Goal: Transaction & Acquisition: Book appointment/travel/reservation

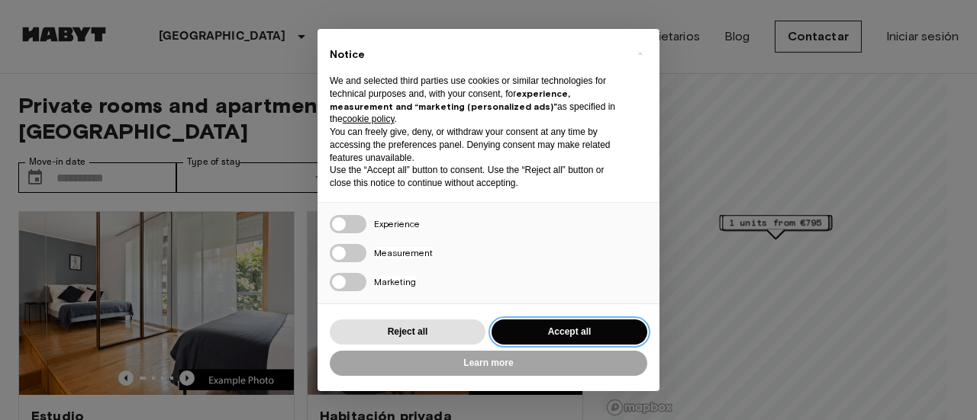
click at [556, 331] on button "Accept all" at bounding box center [569, 332] width 156 height 25
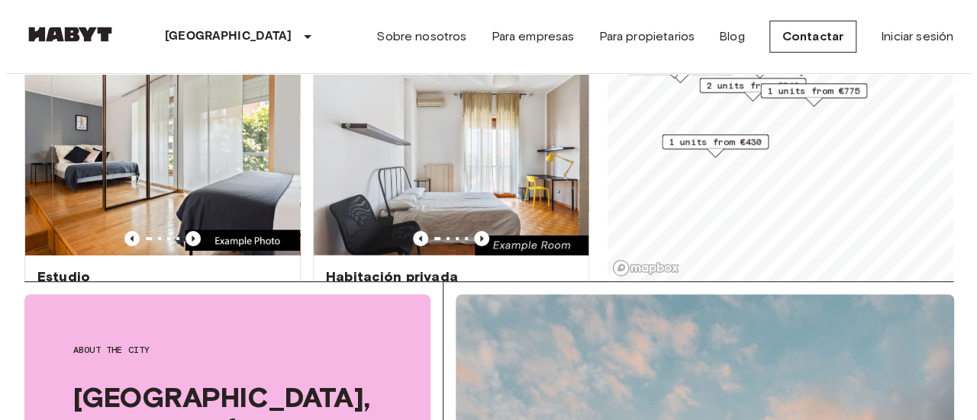
scroll to position [15, 0]
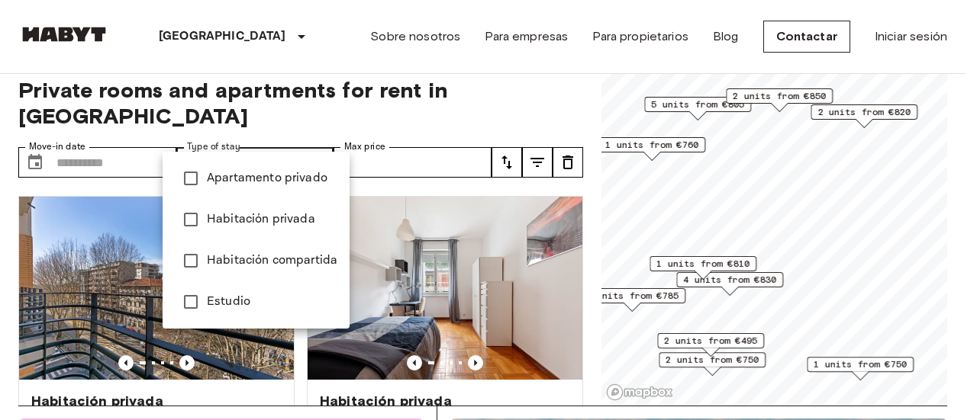
click at [116, 137] on div at bounding box center [488, 210] width 977 height 420
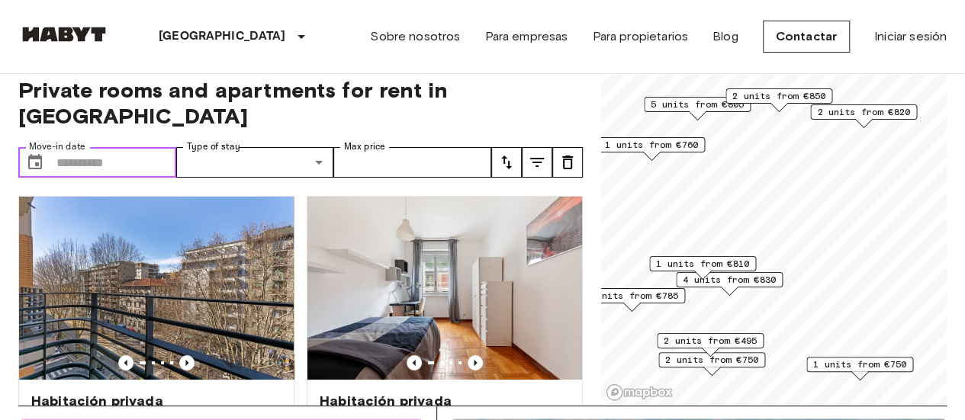
click at [82, 147] on input "Move-in date" at bounding box center [116, 162] width 120 height 31
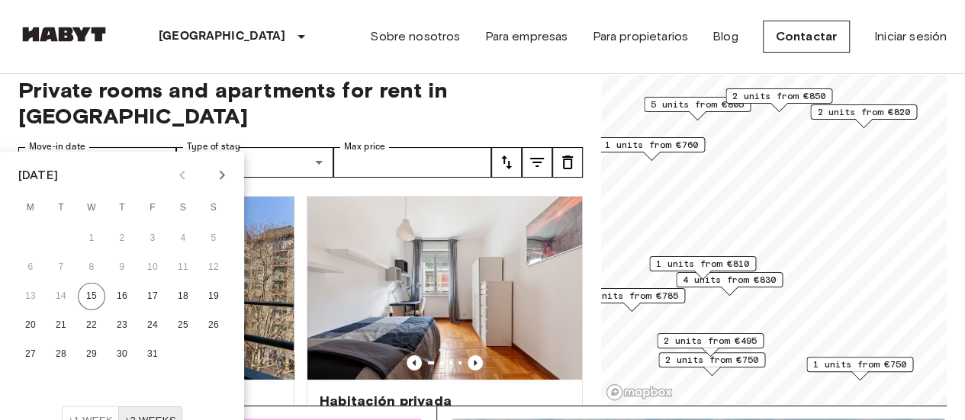
click at [226, 176] on icon "Next month" at bounding box center [222, 175] width 18 height 18
click at [34, 321] on button "16" at bounding box center [30, 325] width 27 height 27
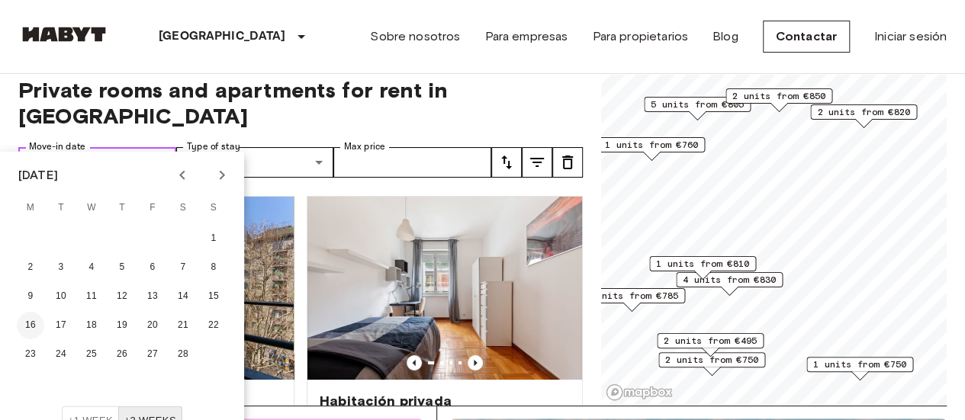
type input "**********"
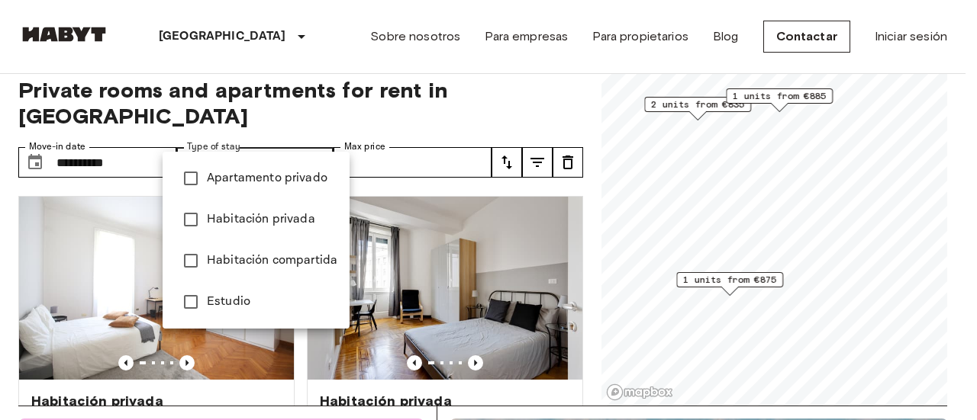
click at [136, 135] on div at bounding box center [488, 210] width 977 height 420
click at [234, 250] on li "Habitación compartida" at bounding box center [256, 260] width 187 height 41
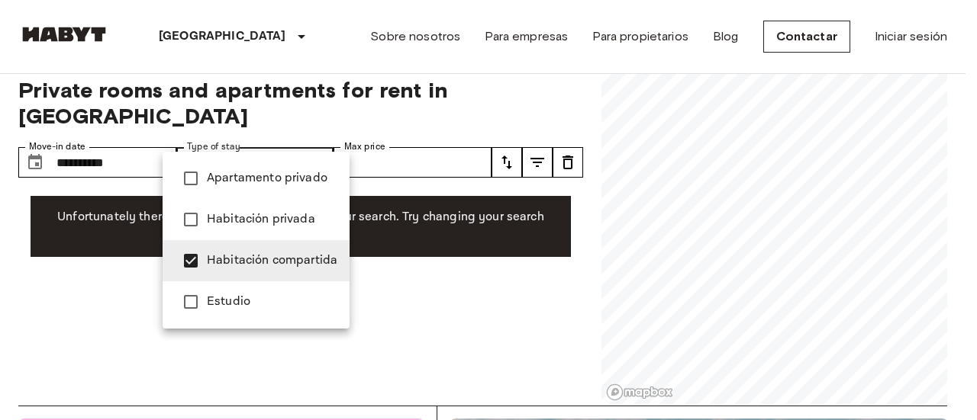
click at [376, 276] on div at bounding box center [488, 210] width 977 height 420
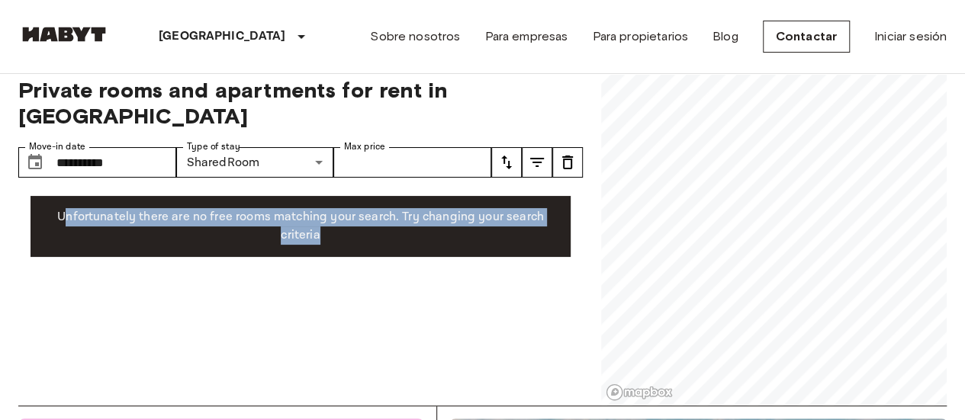
drag, startPoint x: 454, startPoint y: 230, endPoint x: 69, endPoint y: 187, distance: 387.7
click at [69, 196] on div "Unfortunately there are no free rooms matching your search. Try changing your s…" at bounding box center [301, 226] width 540 height 61
click at [69, 208] on p "Unfortunately there are no free rooms matching your search. Try changing your s…" at bounding box center [301, 226] width 516 height 37
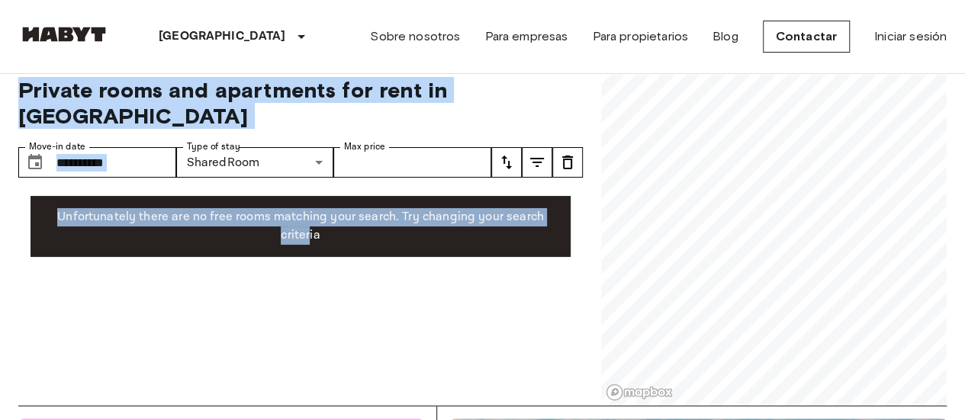
drag, startPoint x: 311, startPoint y: 248, endPoint x: 0, endPoint y: 95, distance: 346.8
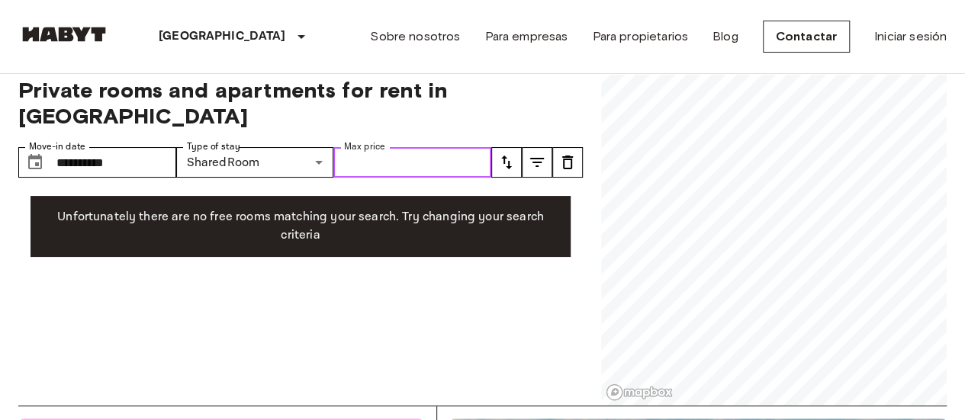
drag, startPoint x: 409, startPoint y: 131, endPoint x: 89, endPoint y: 105, distance: 321.6
click at [89, 105] on div "**********" at bounding box center [300, 232] width 565 height 347
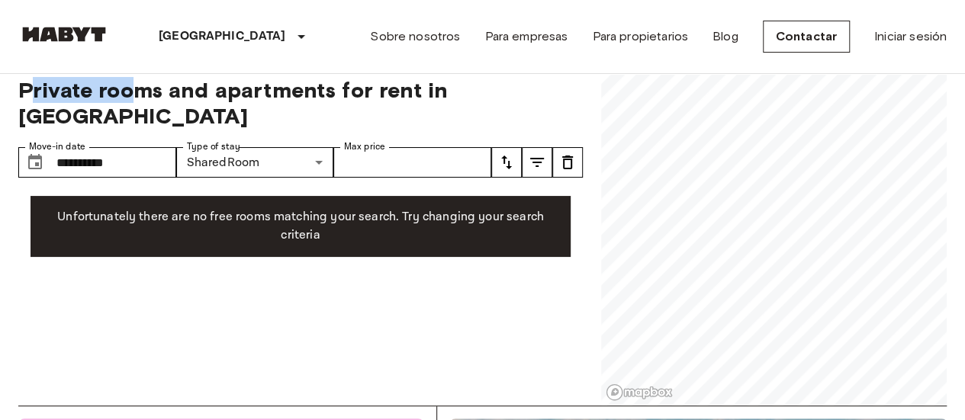
drag, startPoint x: 27, startPoint y: 95, endPoint x: 131, endPoint y: 76, distance: 105.5
click at [131, 76] on div "**********" at bounding box center [300, 232] width 565 height 347
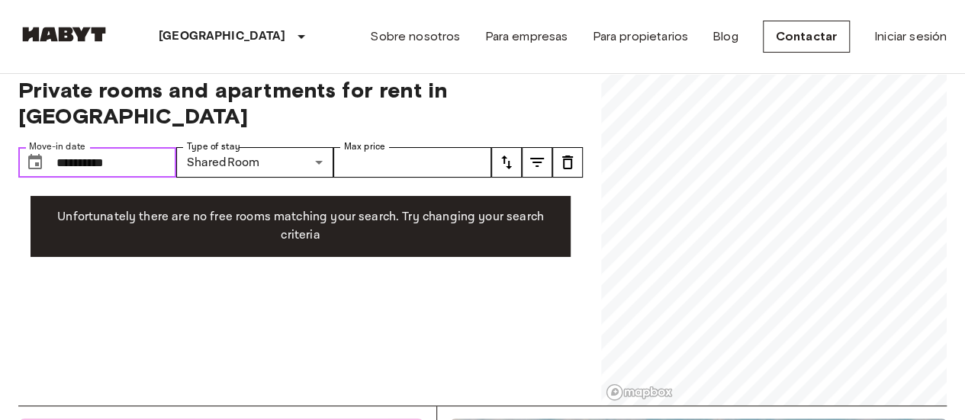
click at [96, 147] on input "**********" at bounding box center [116, 162] width 120 height 31
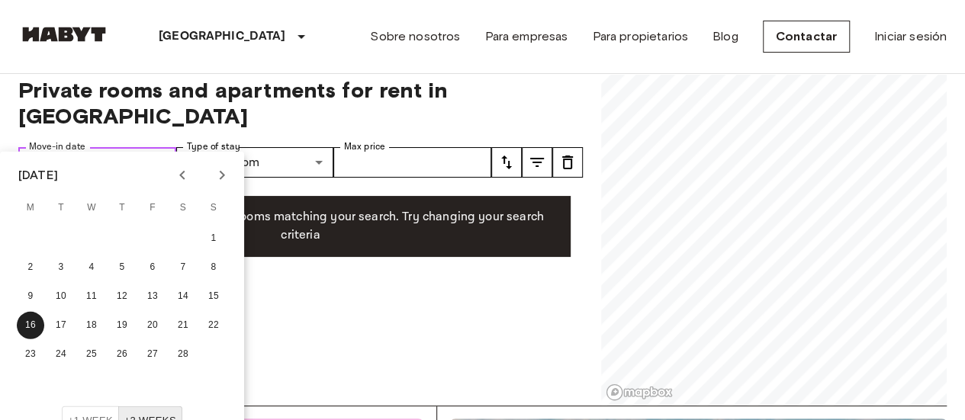
click at [133, 147] on input "**********" at bounding box center [116, 162] width 120 height 31
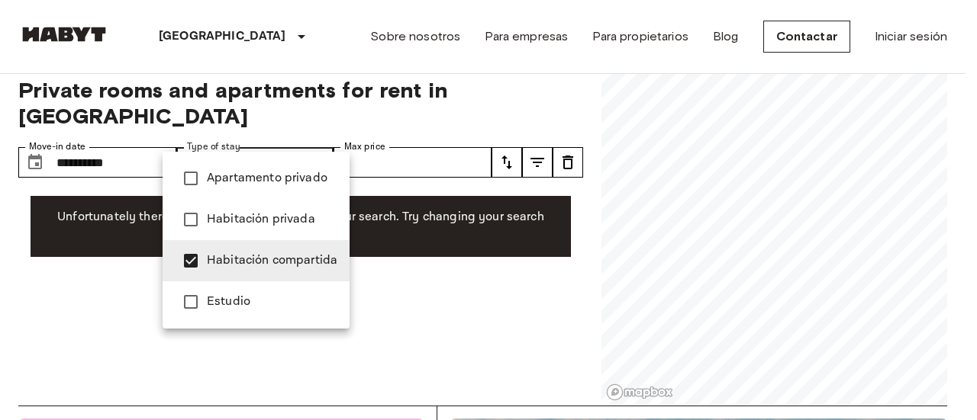
click at [394, 256] on div at bounding box center [488, 210] width 977 height 420
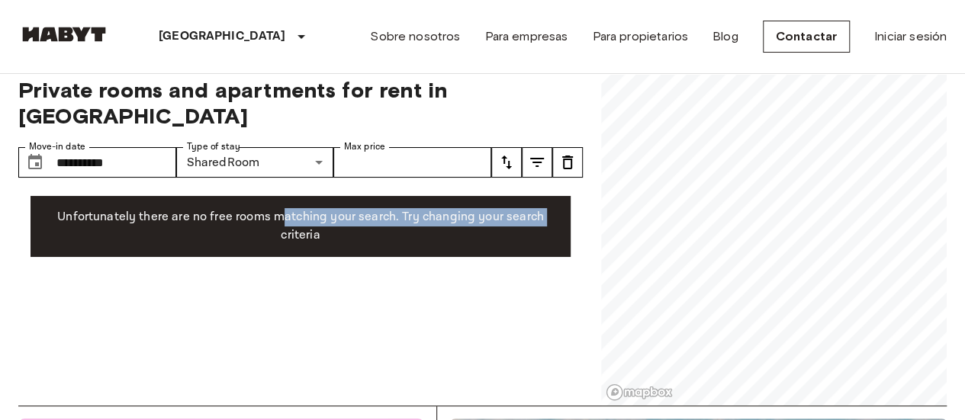
drag, startPoint x: 207, startPoint y: 201, endPoint x: 288, endPoint y: 190, distance: 82.5
click at [288, 208] on p "Unfortunately there are no free rooms matching your search. Try changing your s…" at bounding box center [301, 226] width 516 height 37
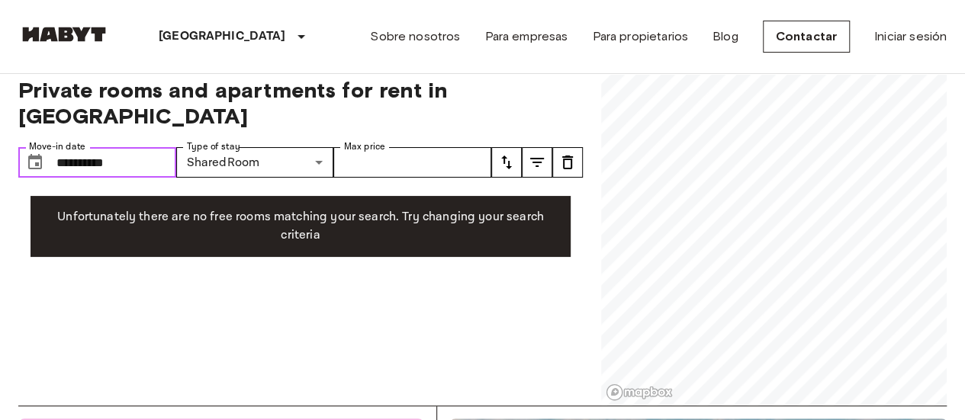
click at [124, 147] on input "**********" at bounding box center [116, 162] width 120 height 31
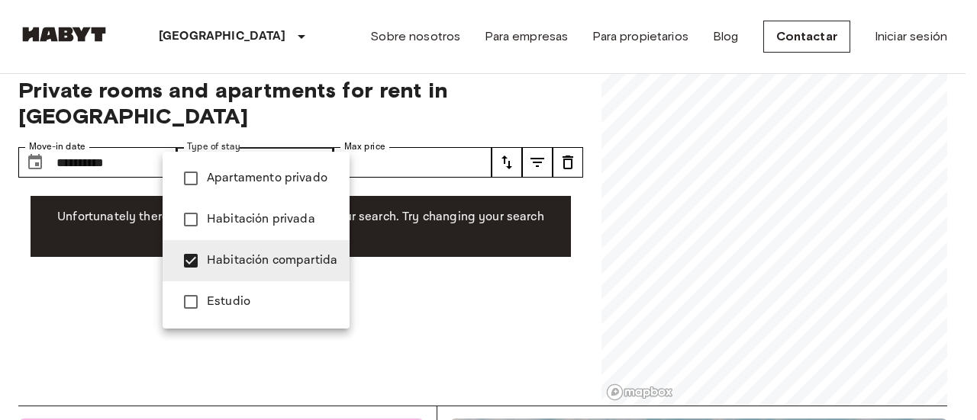
click at [270, 217] on span "Habitación privada" at bounding box center [272, 220] width 130 height 18
type input "**********"
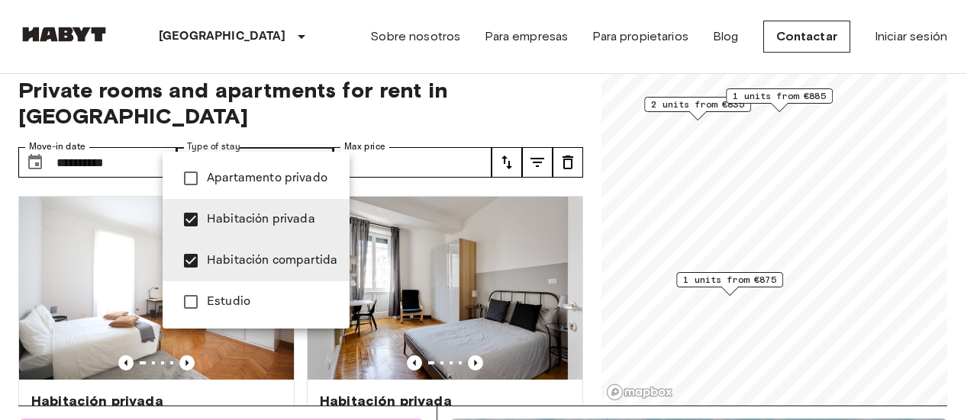
click at [0, 274] on div at bounding box center [488, 210] width 977 height 420
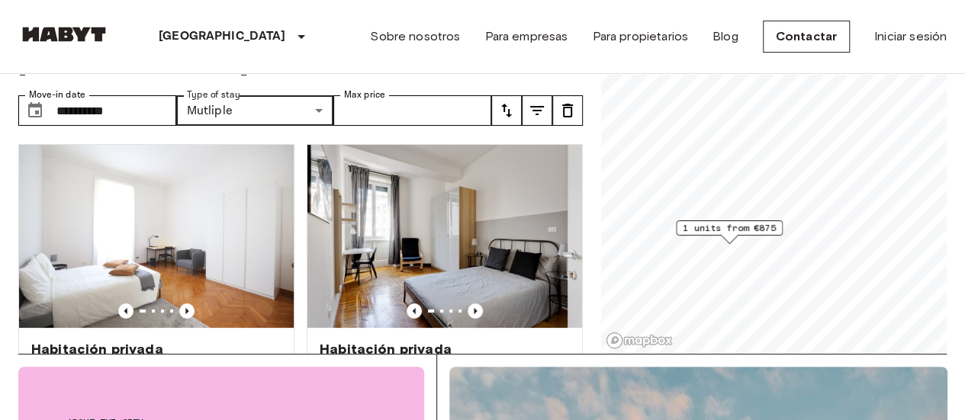
scroll to position [65, 0]
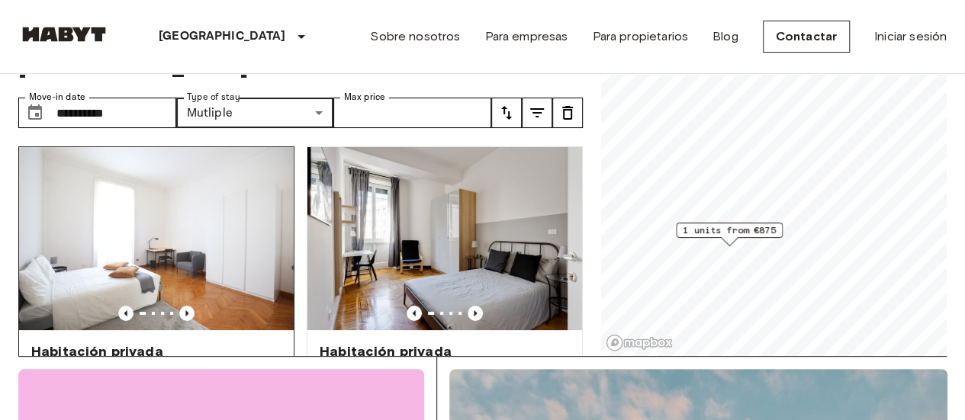
click at [198, 266] on img at bounding box center [156, 238] width 275 height 183
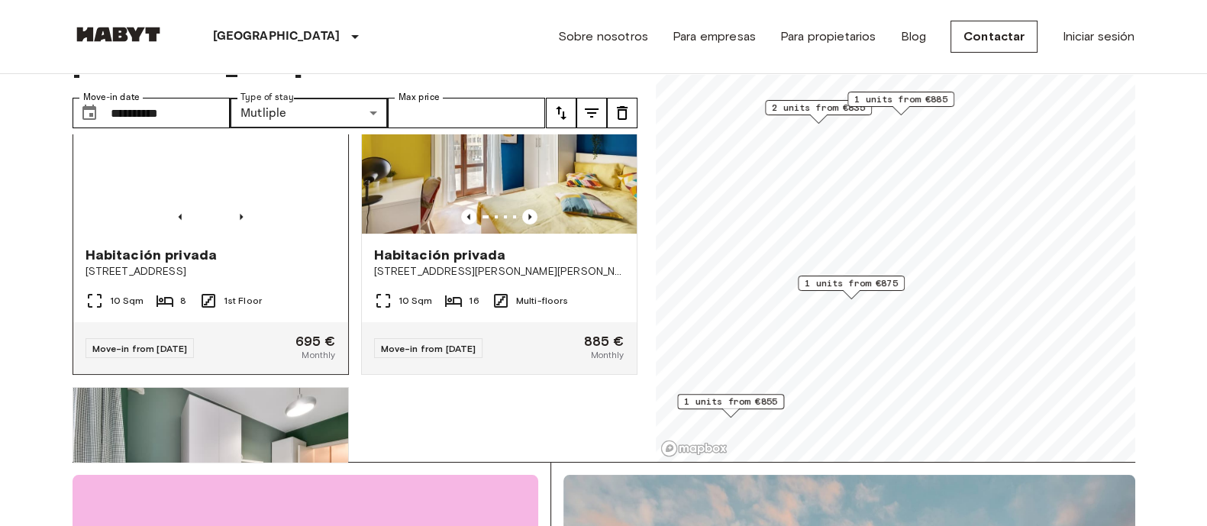
scroll to position [769, 0]
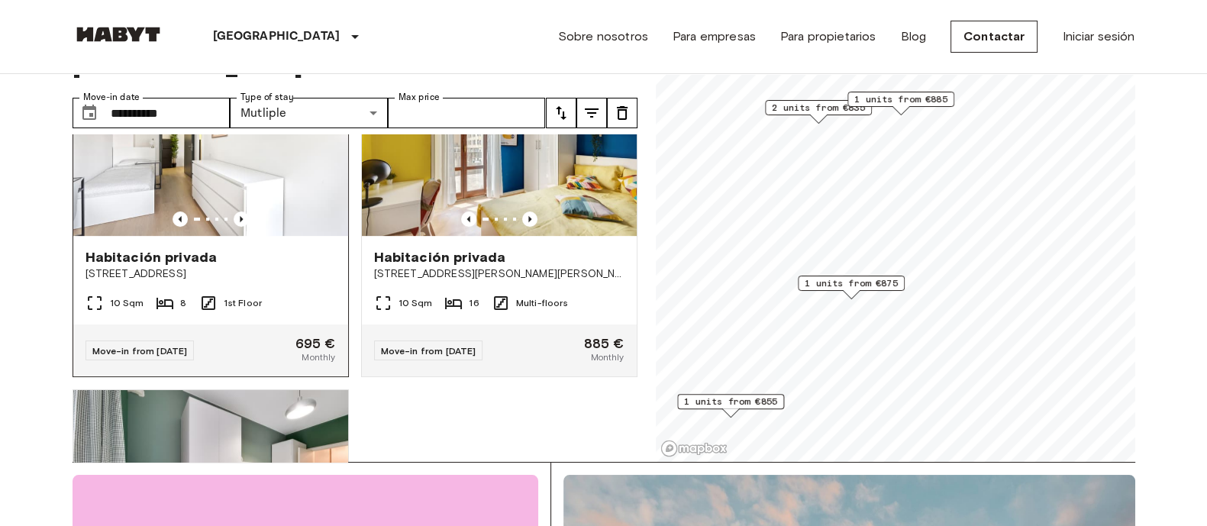
click at [292, 266] on span "[STREET_ADDRESS]" at bounding box center [210, 273] width 250 height 15
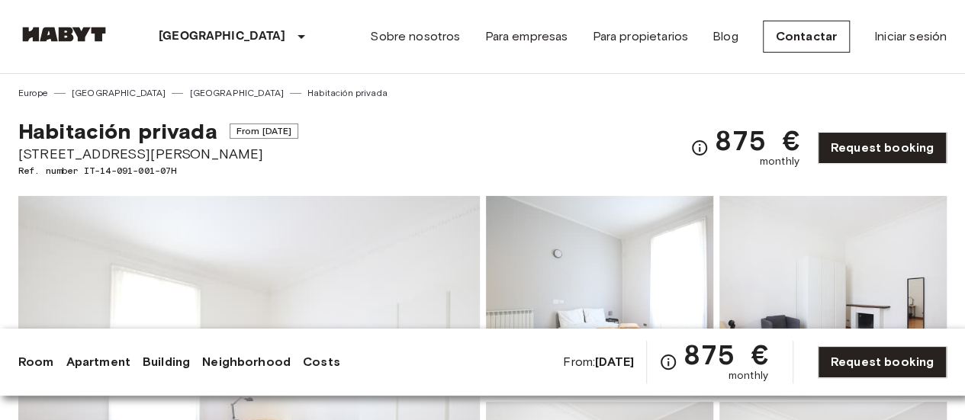
click at [740, 144] on span "875 €" at bounding box center [757, 140] width 85 height 27
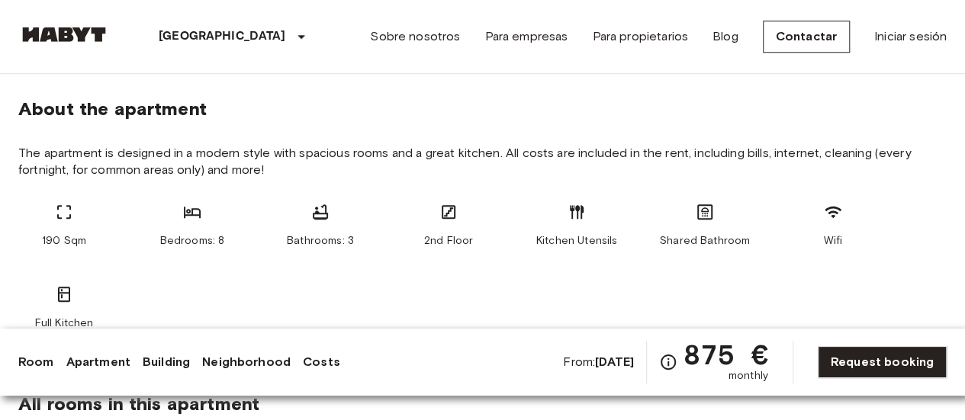
scroll to position [738, 0]
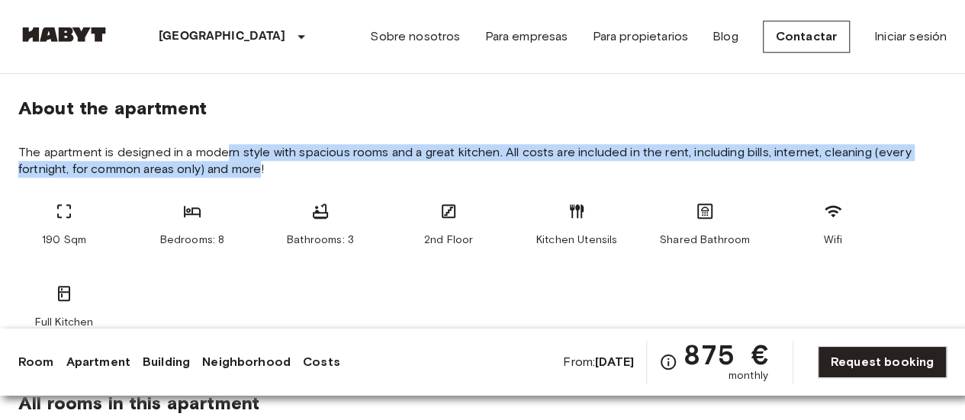
drag, startPoint x: 229, startPoint y: 139, endPoint x: 272, endPoint y: 171, distance: 53.4
click at [272, 171] on section "About the apartment The apartment is designed in a modern style with spacious r…" at bounding box center [482, 207] width 929 height 295
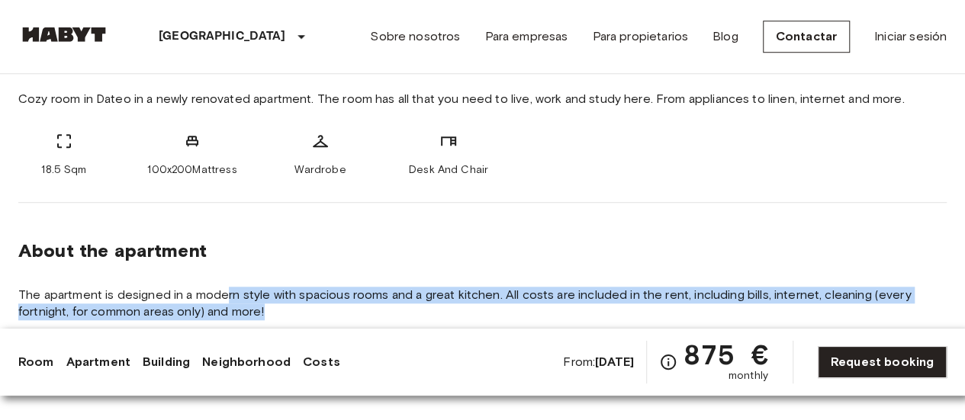
scroll to position [606, 0]
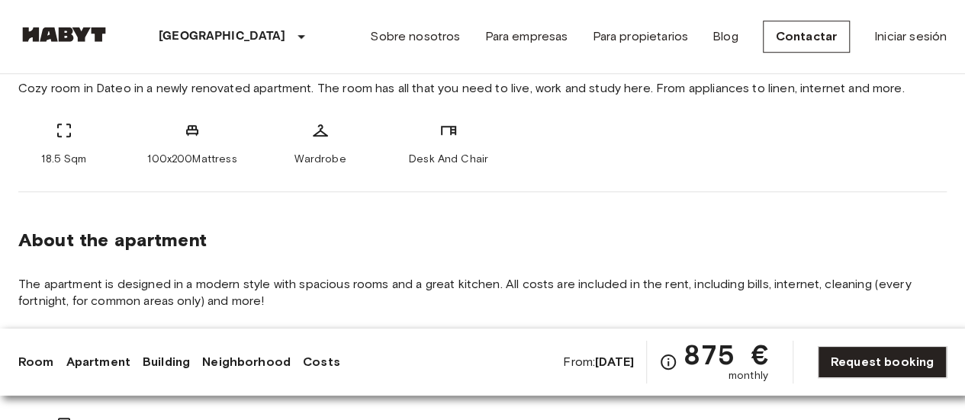
click at [371, 185] on div "About the room Cozy room in Dateo in a newly renovated apartment. The room has …" at bounding box center [482, 94] width 929 height 196
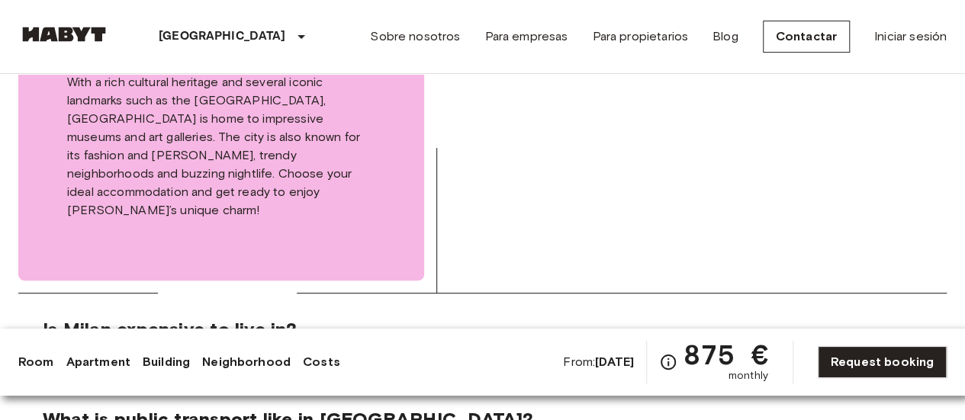
scroll to position [3099, 0]
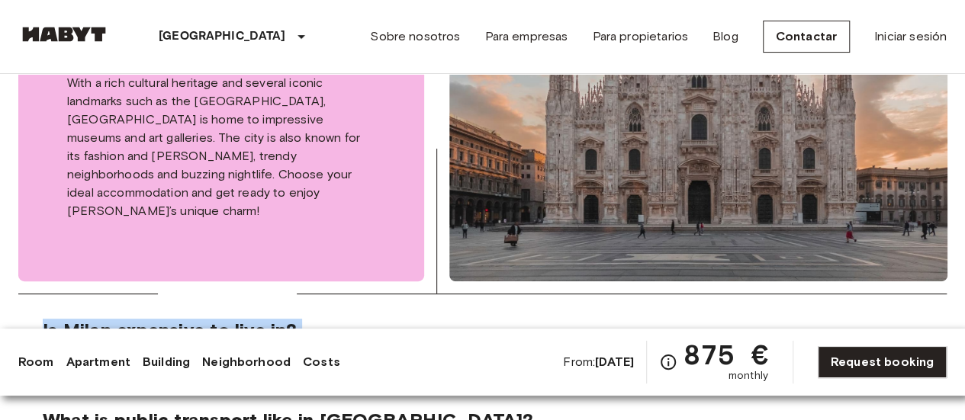
drag, startPoint x: 472, startPoint y: 279, endPoint x: 31, endPoint y: 238, distance: 443.7
drag, startPoint x: 31, startPoint y: 238, endPoint x: 459, endPoint y: 284, distance: 431.3
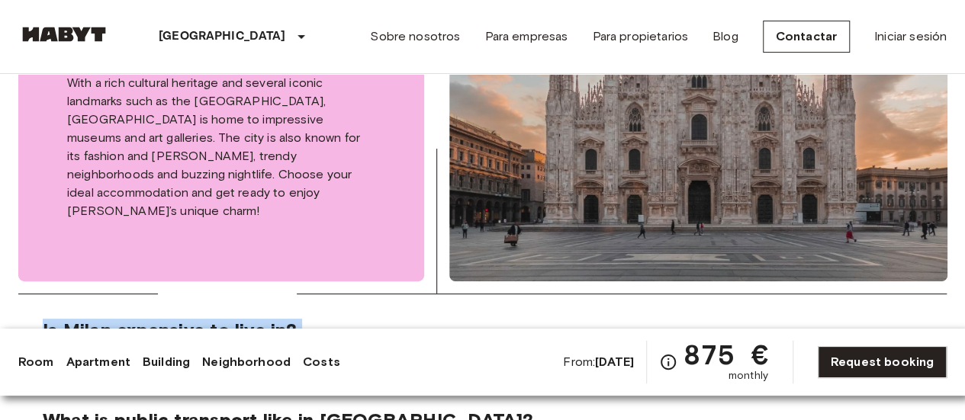
click at [459, 348] on p "[GEOGRAPHIC_DATA] is known as the most expensive city in [GEOGRAPHIC_DATA], and…" at bounding box center [483, 366] width 880 height 37
drag, startPoint x: 459, startPoint y: 284, endPoint x: 26, endPoint y: 243, distance: 435.3
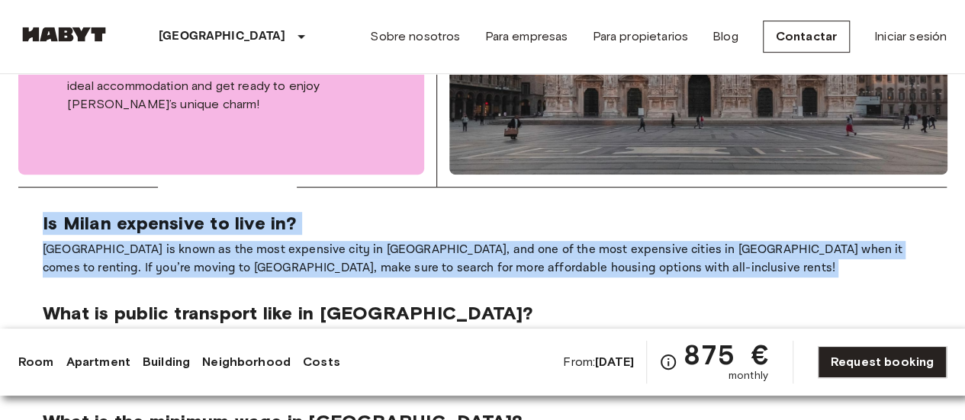
scroll to position [3223, 0]
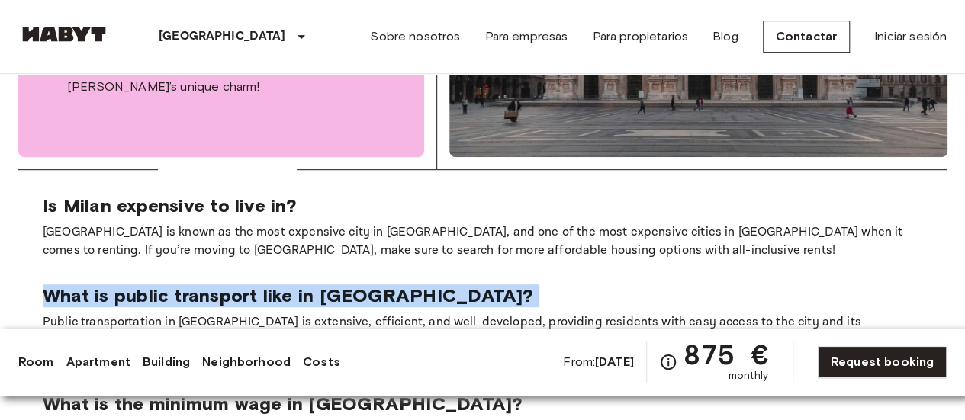
drag, startPoint x: 24, startPoint y: 239, endPoint x: 34, endPoint y: 214, distance: 26.4
click at [34, 214] on section "Is Milan expensive to live in? Milan is known as the most expensive city in Ita…" at bounding box center [482, 416] width 929 height 493
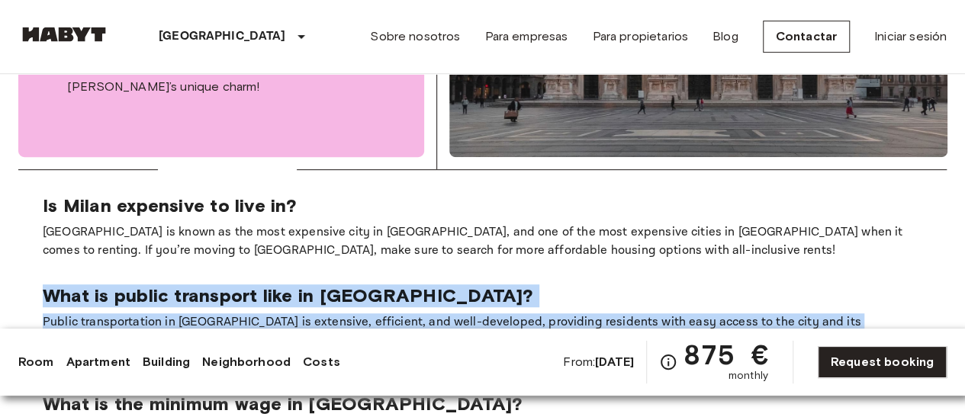
drag, startPoint x: 34, startPoint y: 214, endPoint x: 275, endPoint y: 268, distance: 247.7
click at [275, 268] on section "Is Milan expensive to live in? Milan is known as the most expensive city in Ita…" at bounding box center [482, 416] width 929 height 493
click at [275, 314] on p "Public transportation in [GEOGRAPHIC_DATA] is extensive, efficient, and well-de…" at bounding box center [483, 341] width 880 height 55
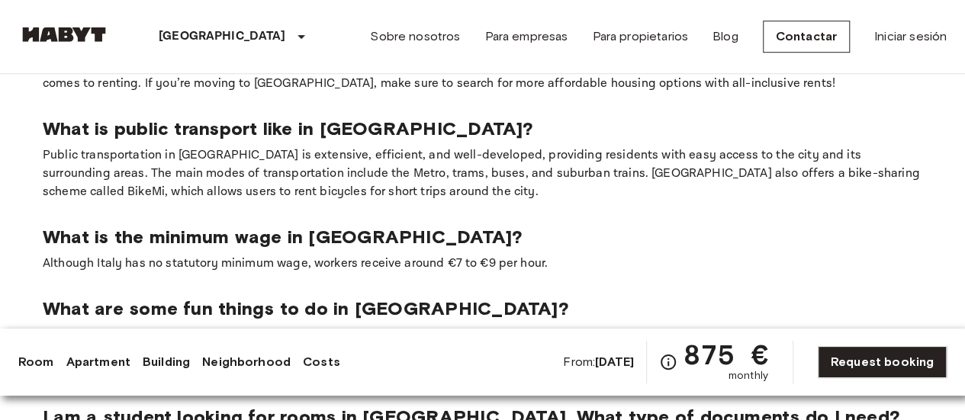
scroll to position [3391, 0]
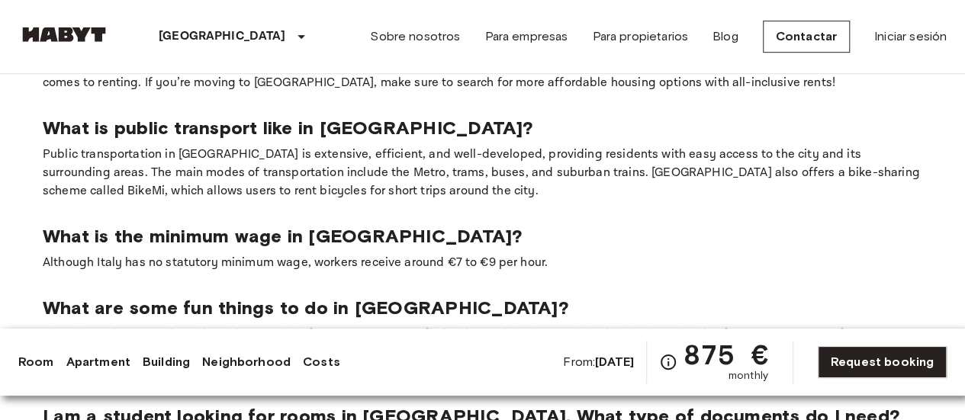
click at [275, 326] on p "There is no shortage of exciting things to do in [GEOGRAPHIC_DATA]'s fashion an…" at bounding box center [483, 353] width 880 height 55
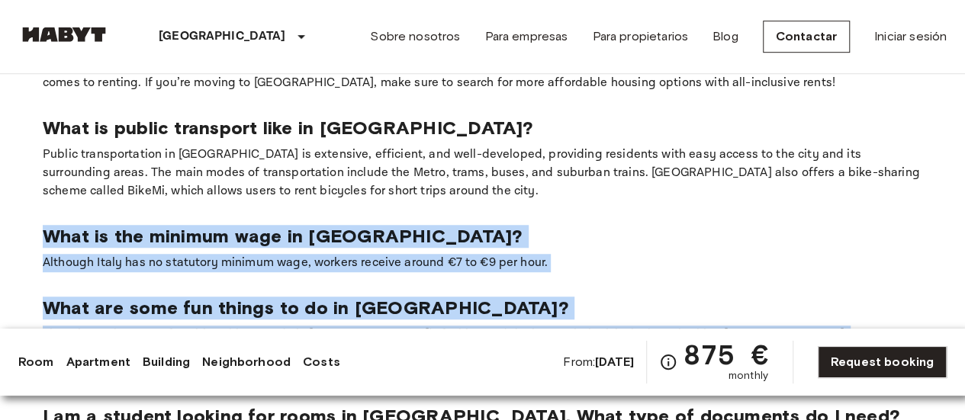
drag, startPoint x: 49, startPoint y: 140, endPoint x: 364, endPoint y: 295, distance: 351.2
click at [364, 295] on section "Is Milan expensive to live in? Milan is known as the most expensive city in Ita…" at bounding box center [482, 248] width 929 height 493
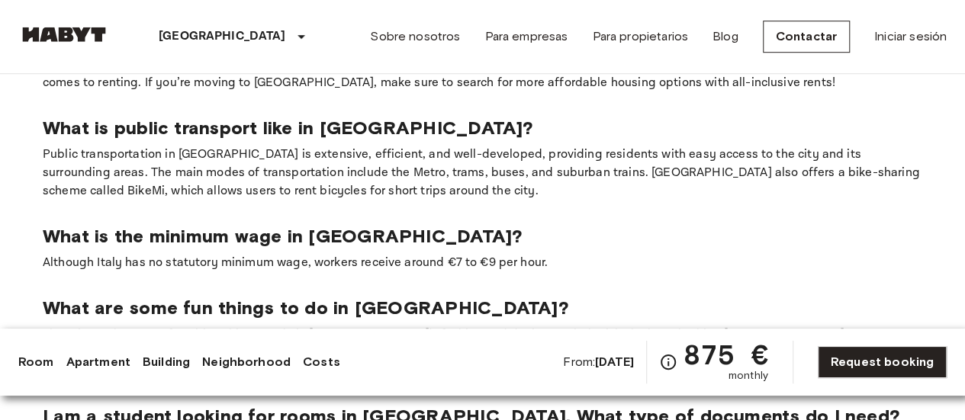
scroll to position [3503, 0]
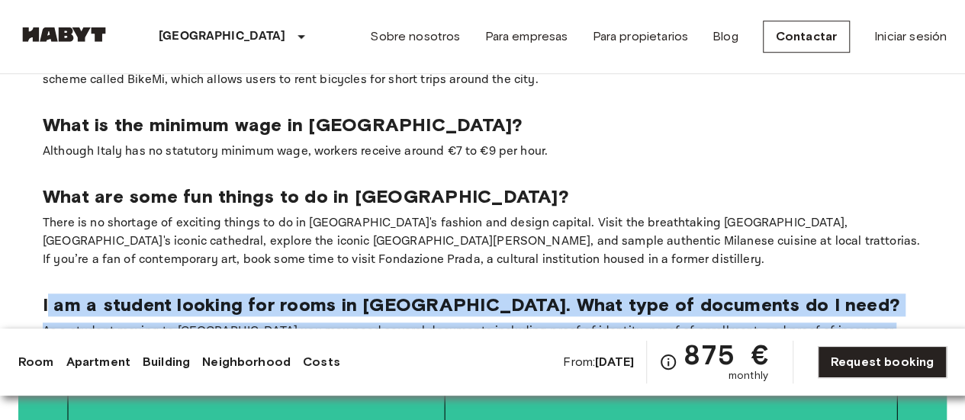
drag, startPoint x: 632, startPoint y: 258, endPoint x: 17, endPoint y: 206, distance: 617.3
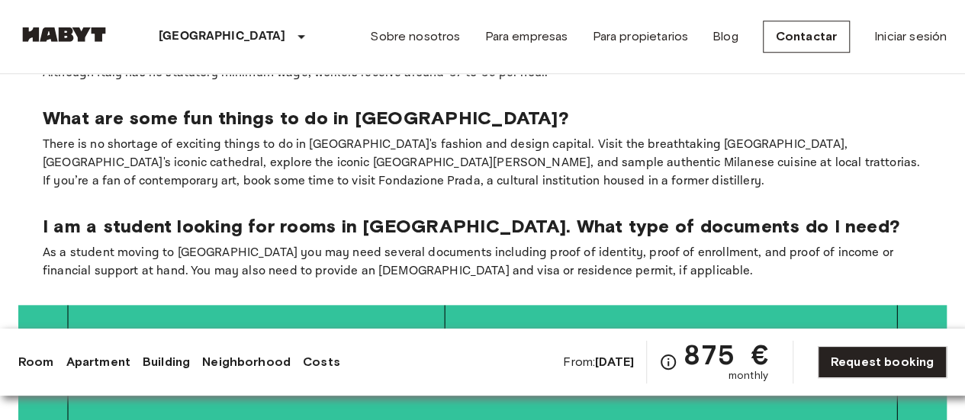
scroll to position [3584, 0]
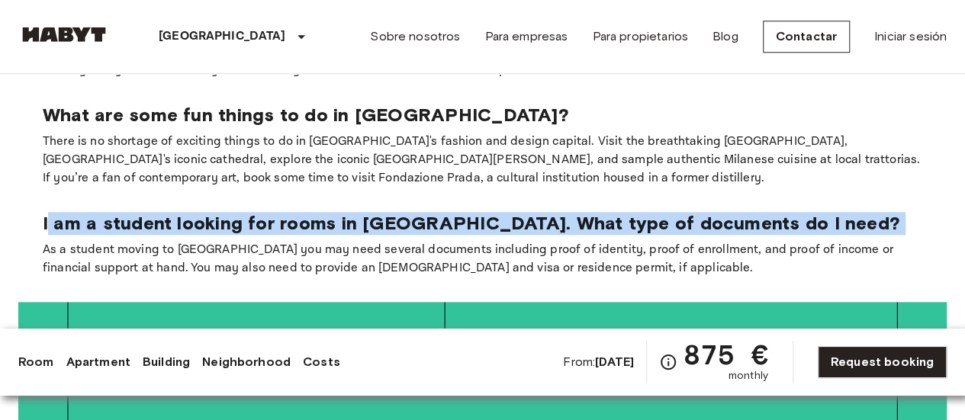
drag, startPoint x: 14, startPoint y: 155, endPoint x: 11, endPoint y: 144, distance: 11.1
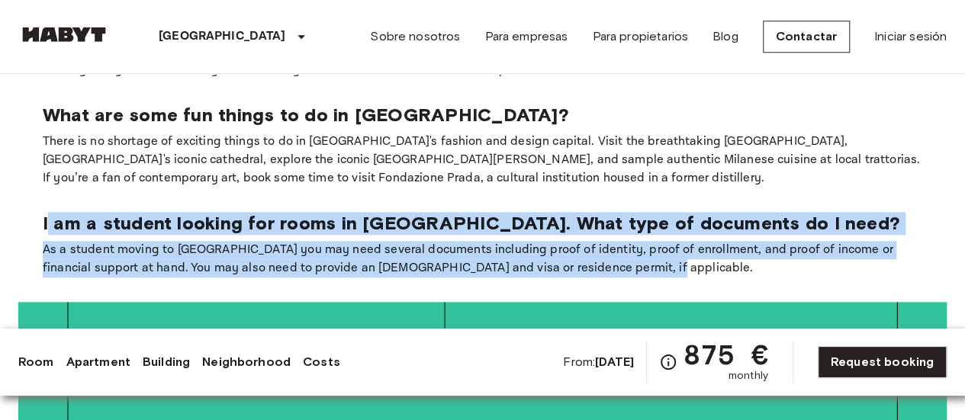
drag, startPoint x: 11, startPoint y: 144, endPoint x: 614, endPoint y: 178, distance: 603.8
click at [614, 241] on p "As a student moving to [GEOGRAPHIC_DATA] you may need several documents includi…" at bounding box center [483, 259] width 880 height 37
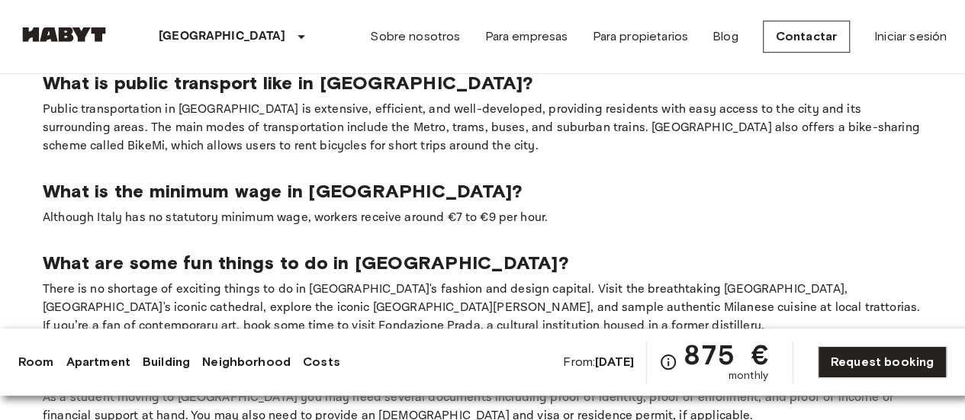
scroll to position [3436, 0]
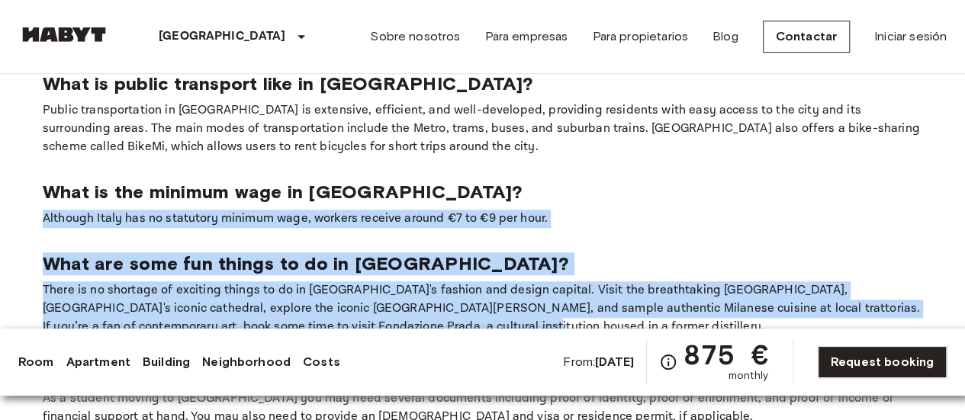
drag, startPoint x: 345, startPoint y: 234, endPoint x: 40, endPoint y: 136, distance: 320.5
click at [40, 136] on section "Is Milan expensive to live in? Milan is known as the most expensive city in Ita…" at bounding box center [482, 204] width 929 height 493
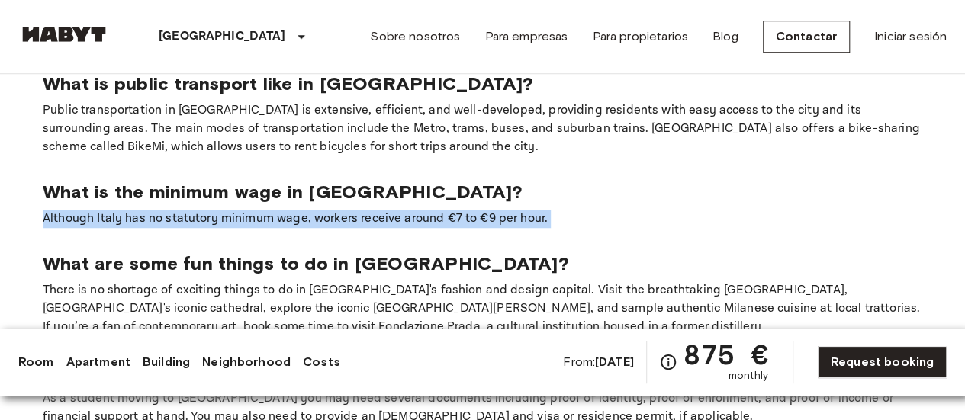
drag, startPoint x: 40, startPoint y: 136, endPoint x: 556, endPoint y: 127, distance: 515.9
click at [556, 127] on section "Is Milan expensive to live in? Milan is known as the most expensive city in Ita…" at bounding box center [482, 204] width 929 height 493
click at [556, 210] on p "Although Italy has no statutory minimum wage, workers receive around €7 to €9 p…" at bounding box center [483, 219] width 880 height 18
drag, startPoint x: 29, startPoint y: 138, endPoint x: 565, endPoint y: 131, distance: 535.8
click at [565, 131] on section "Is Milan expensive to live in? Milan is known as the most expensive city in Ita…" at bounding box center [482, 204] width 929 height 493
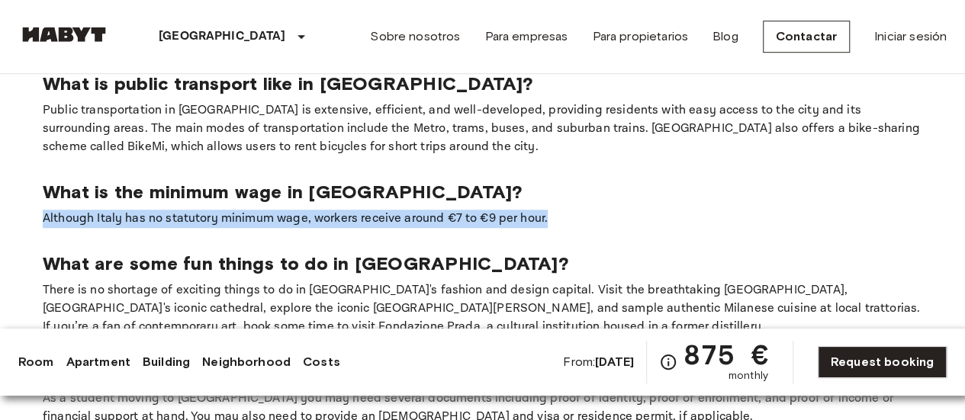
click at [565, 210] on p "Although Italy has no statutory minimum wage, workers receive around €7 to €9 p…" at bounding box center [483, 219] width 880 height 18
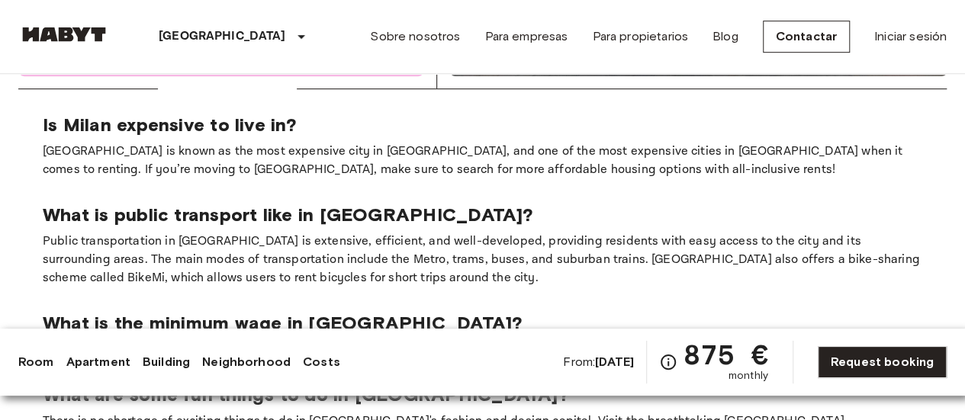
scroll to position [3284, 0]
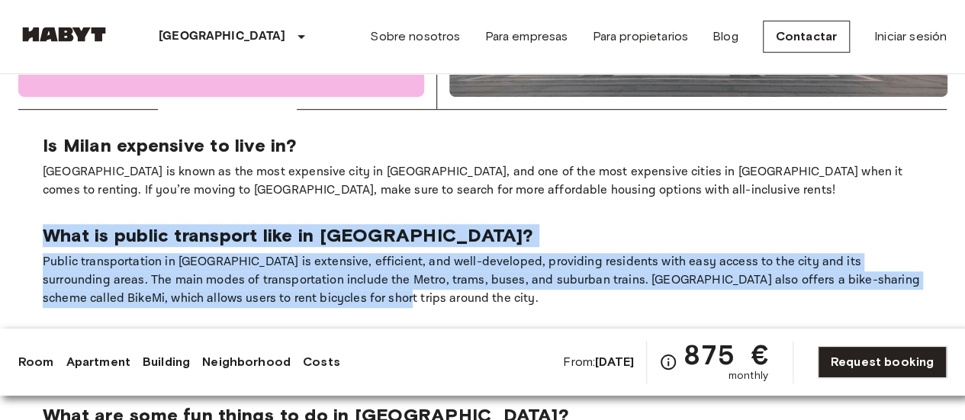
drag, startPoint x: 266, startPoint y: 211, endPoint x: 47, endPoint y: 145, distance: 227.9
click at [47, 224] on div "What is public transport like in Milan? Public transportation in Milan is exten…" at bounding box center [483, 266] width 880 height 84
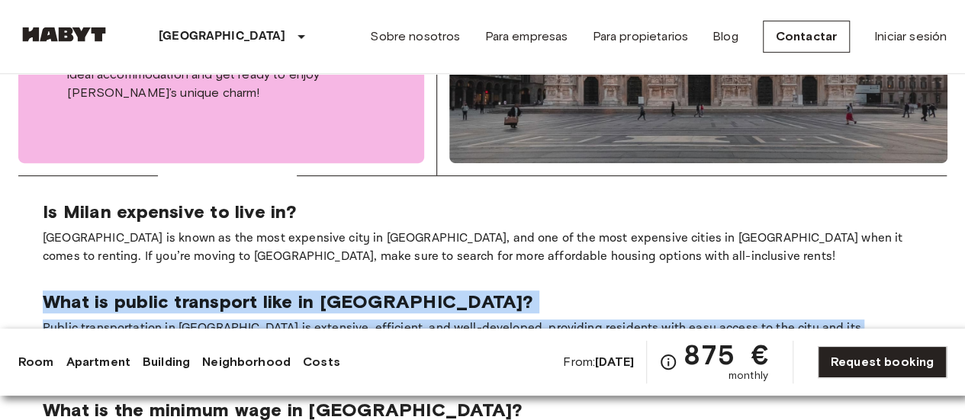
scroll to position [3217, 0]
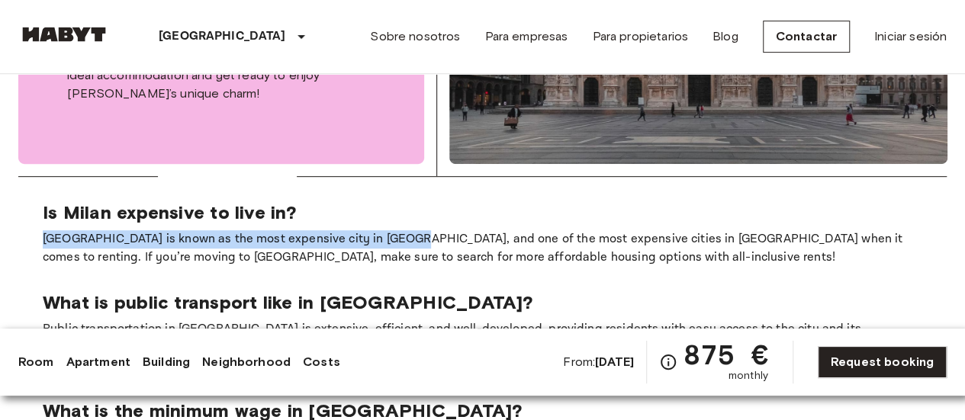
drag, startPoint x: 47, startPoint y: 145, endPoint x: 381, endPoint y: 159, distance: 333.8
click at [381, 230] on p "[GEOGRAPHIC_DATA] is known as the most expensive city in [GEOGRAPHIC_DATA], and…" at bounding box center [483, 248] width 880 height 37
click at [371, 159] on div at bounding box center [371, 159] width 0 height 0
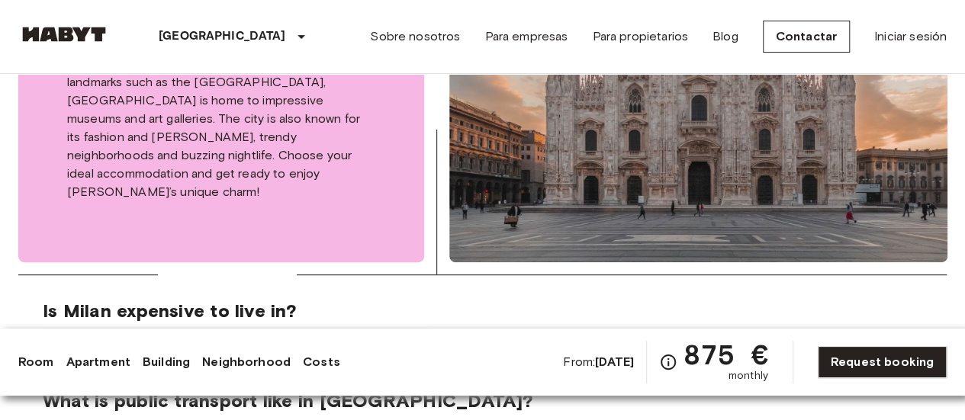
scroll to position [3004, 0]
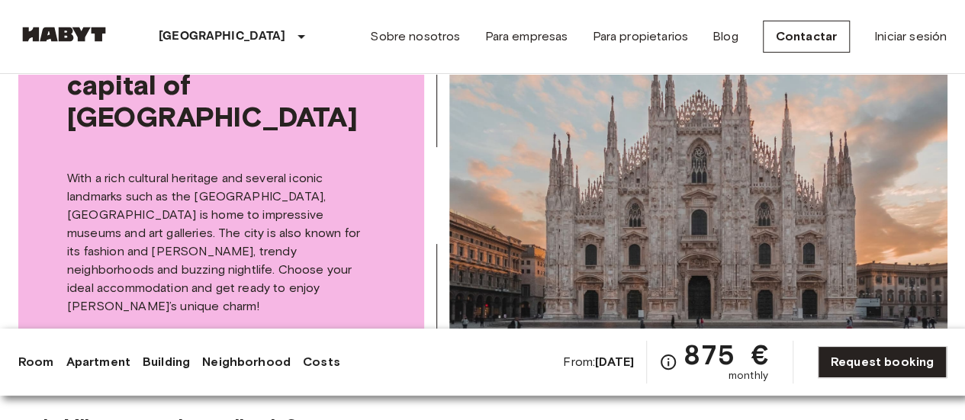
click at [311, 213] on p "With a rich cultural heritage and several iconic landmarks such as the [GEOGRAP…" at bounding box center [221, 242] width 308 height 147
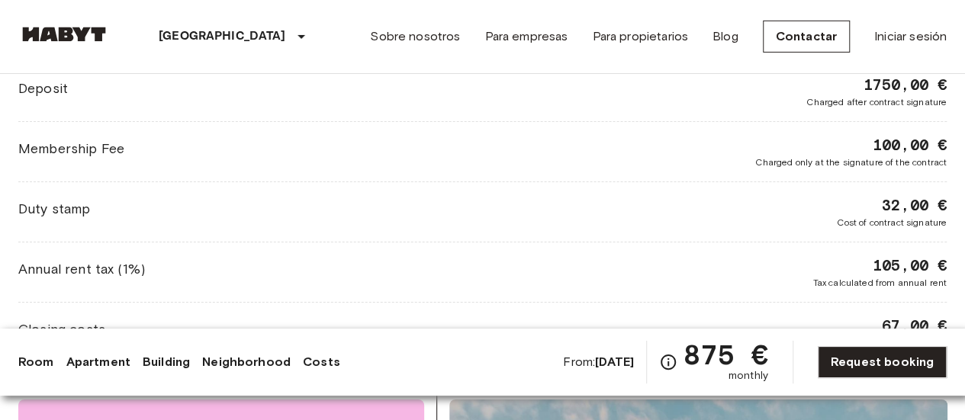
scroll to position [2569, 0]
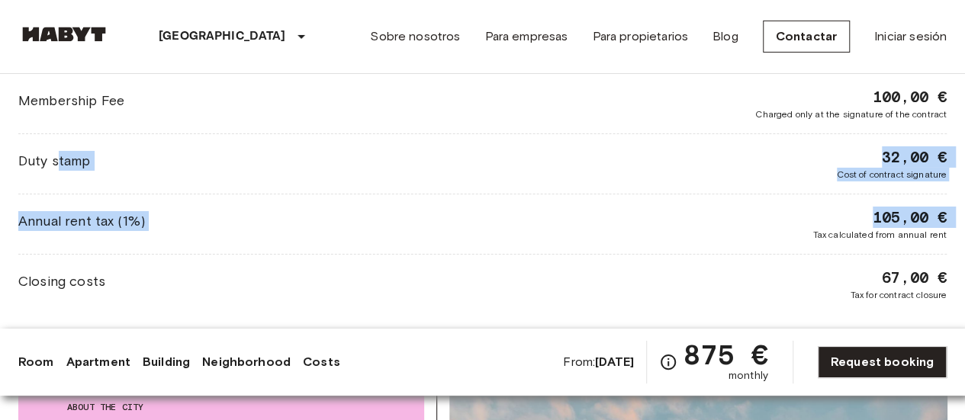
drag, startPoint x: 56, startPoint y: 149, endPoint x: 772, endPoint y: 223, distance: 719.6
click at [772, 223] on div "Monthly Rent Furniture surcharge, operating costs, heating and eletricity 875,0…" at bounding box center [482, 131] width 929 height 341
click at [772, 223] on div "Annual rent tax (1%) 105,00 € Tax calculated from annual rent" at bounding box center [482, 224] width 929 height 35
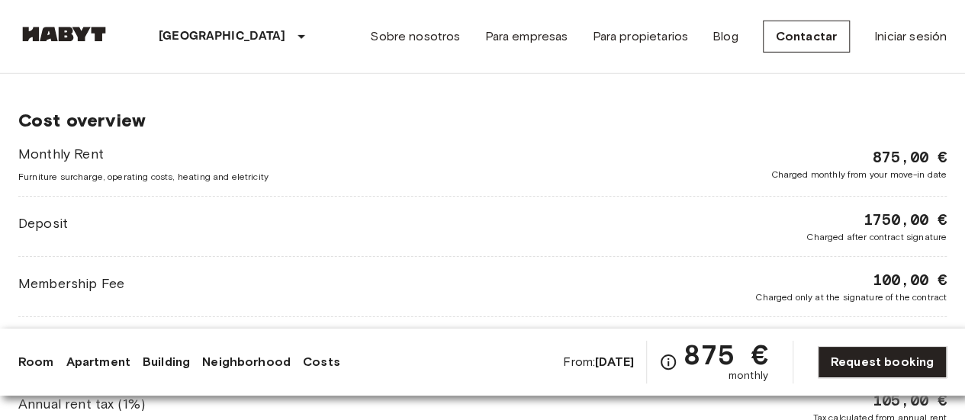
scroll to position [2340, 0]
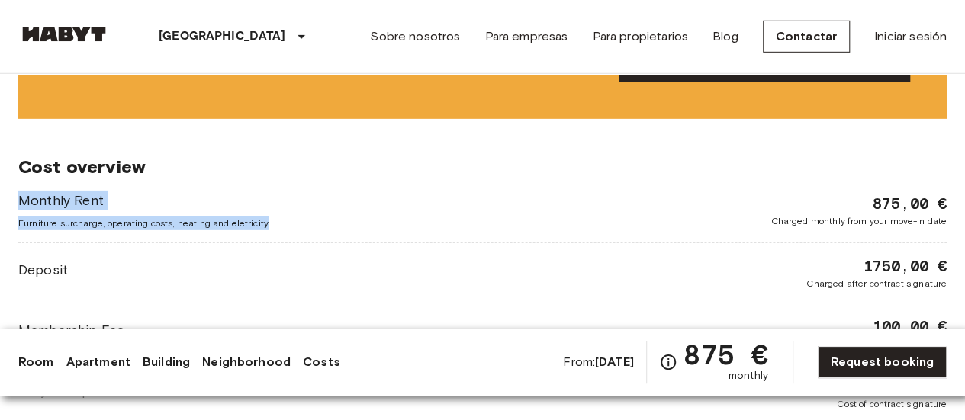
drag, startPoint x: 623, startPoint y: 234, endPoint x: 384, endPoint y: 216, distance: 239.6
click at [384, 216] on div "Monthly Rent Furniture surcharge, operating costs, heating and eletricity 875,0…" at bounding box center [482, 361] width 929 height 341
click at [384, 216] on div "Monthly Rent Furniture surcharge, operating costs, heating and eletricity 875,0…" at bounding box center [482, 211] width 929 height 40
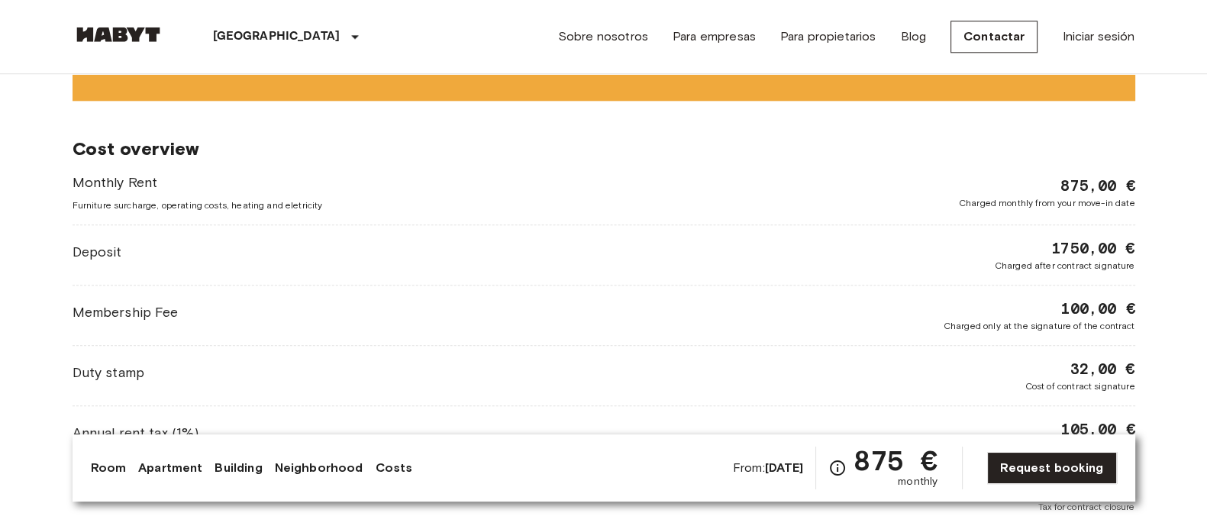
scroll to position [2293, 0]
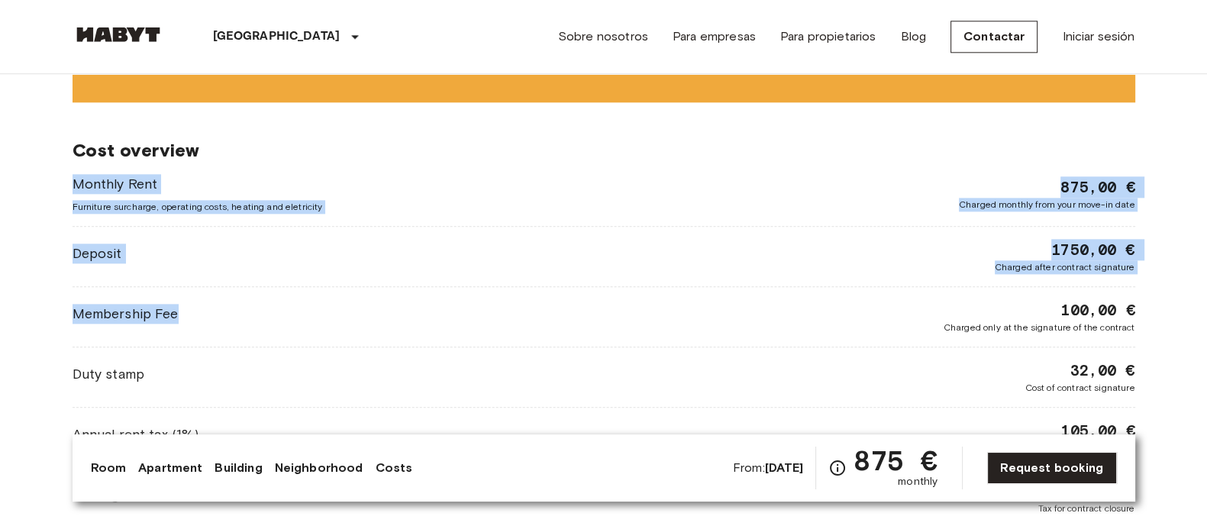
drag, startPoint x: 393, startPoint y: 246, endPoint x: 75, endPoint y: 172, distance: 326.7
click at [75, 174] on div "Monthly Rent Furniture surcharge, operating costs, heating and eletricity 875,0…" at bounding box center [603, 344] width 1062 height 341
click at [75, 174] on span "Monthly Rent" at bounding box center [197, 184] width 250 height 20
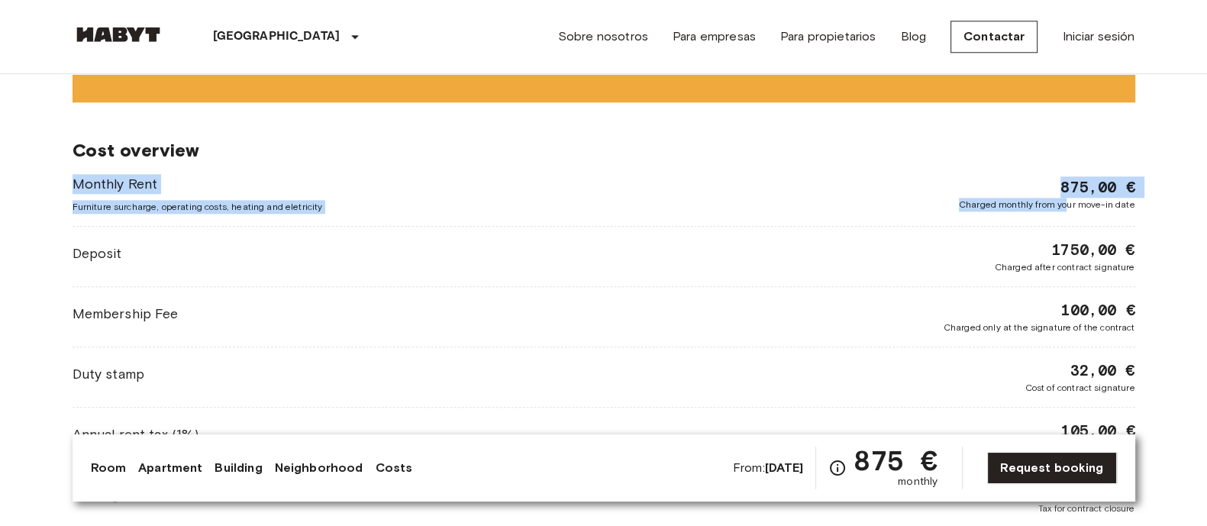
drag, startPoint x: 75, startPoint y: 172, endPoint x: 1081, endPoint y: 202, distance: 1007.0
click at [965, 202] on div "Monthly Rent Furniture surcharge, operating costs, heating and eletricity 875,0…" at bounding box center [603, 194] width 1062 height 40
click at [965, 202] on span "Charged monthly from your move-in date" at bounding box center [1046, 205] width 176 height 14
drag, startPoint x: 1081, startPoint y: 202, endPoint x: 69, endPoint y: 163, distance: 1013.4
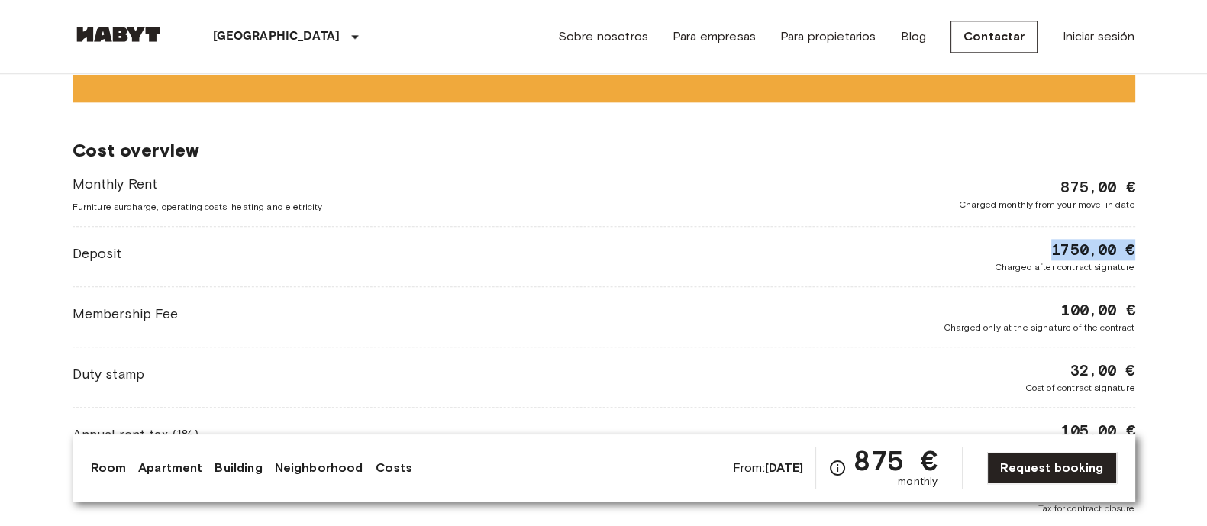
drag, startPoint x: 1053, startPoint y: 247, endPoint x: 1147, endPoint y: 253, distance: 94.1
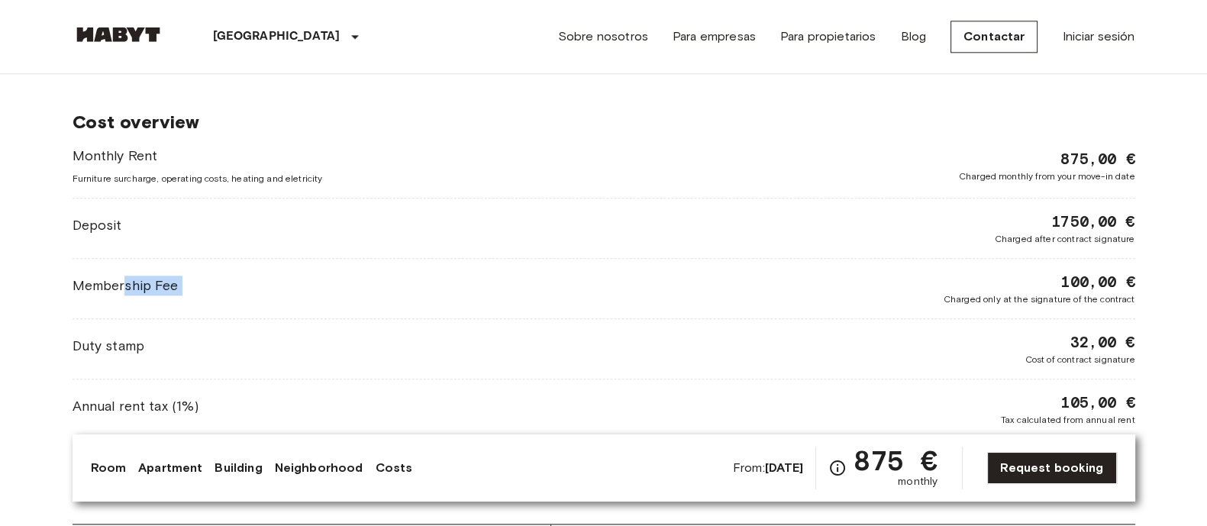
drag, startPoint x: 126, startPoint y: 273, endPoint x: 1055, endPoint y: 272, distance: 928.7
click at [965, 272] on div "Membership Fee 100,00 € Charged only at the signature of the contract" at bounding box center [603, 288] width 1062 height 35
click at [965, 272] on div "100,00 € Charged only at the signature of the contract" at bounding box center [1039, 288] width 192 height 35
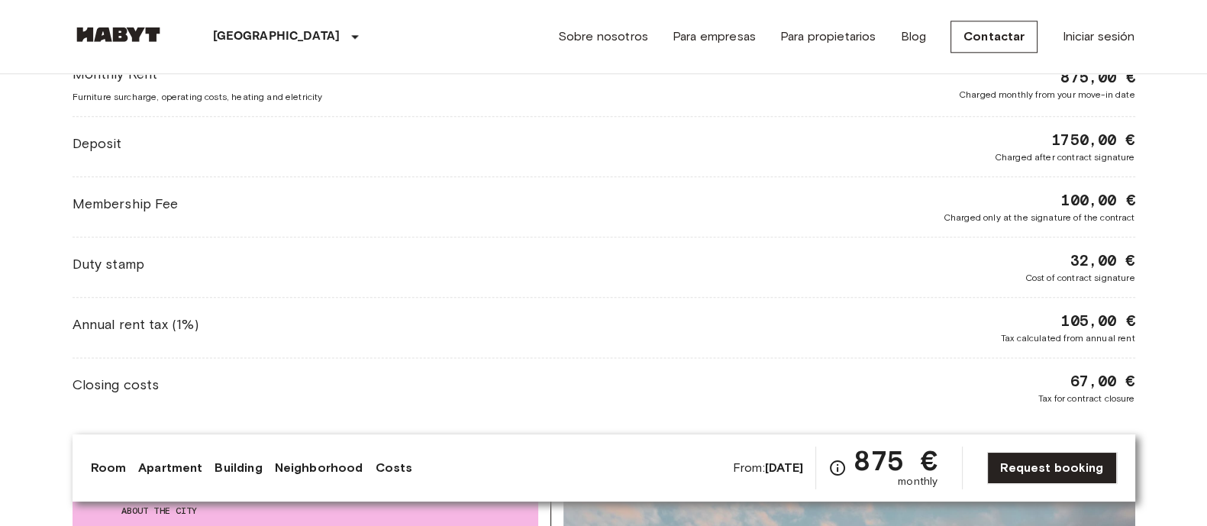
scroll to position [2398, 0]
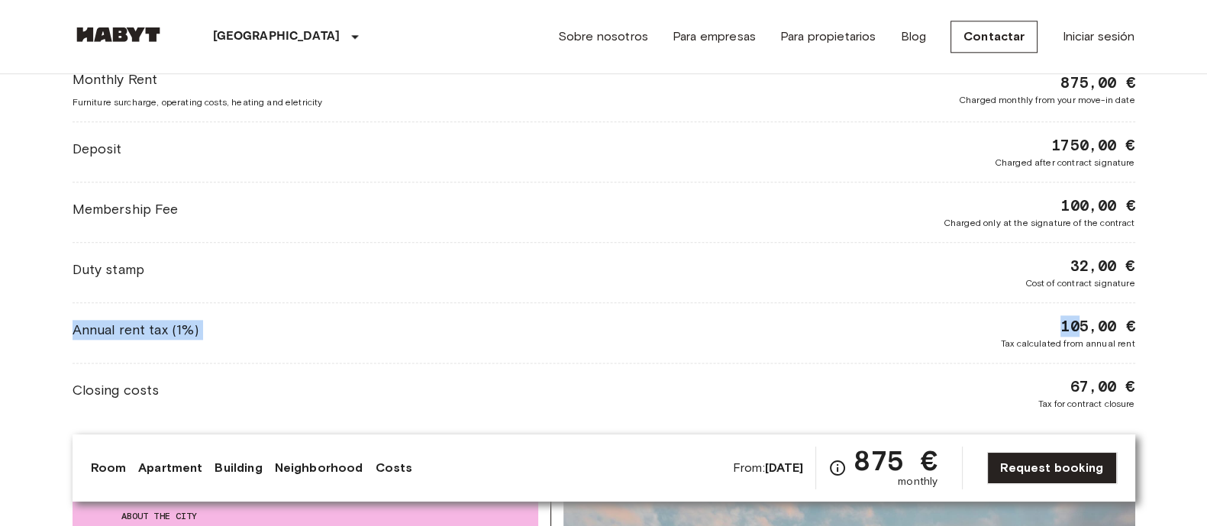
drag, startPoint x: 71, startPoint y: 327, endPoint x: 1080, endPoint y: 324, distance: 1008.9
click at [965, 324] on span "105,00 €" at bounding box center [1097, 325] width 74 height 21
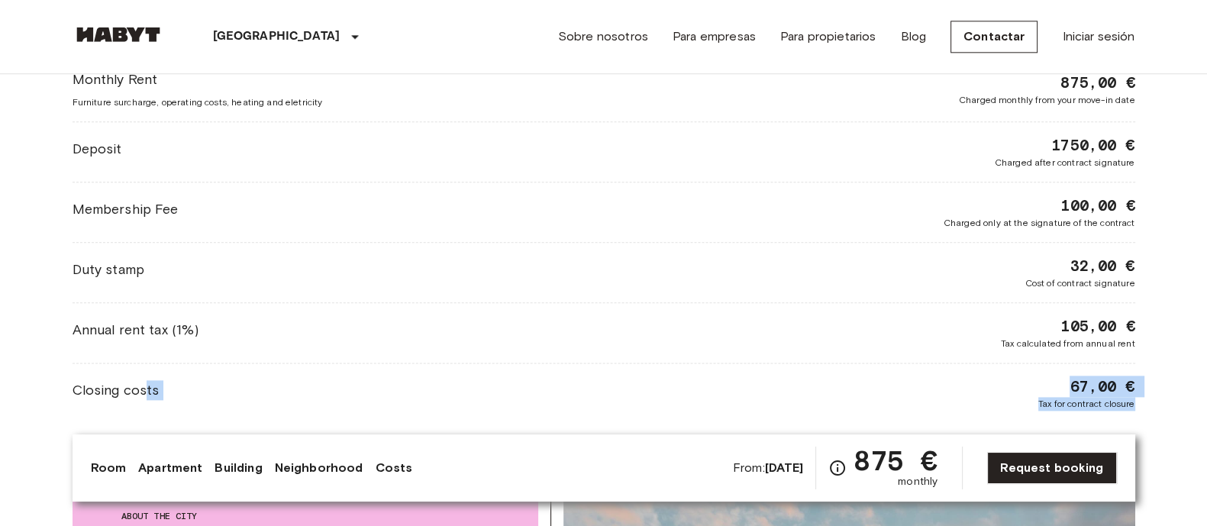
drag, startPoint x: 146, startPoint y: 380, endPoint x: 1146, endPoint y: 395, distance: 1000.6
drag, startPoint x: 1146, startPoint y: 395, endPoint x: 283, endPoint y: 318, distance: 866.5
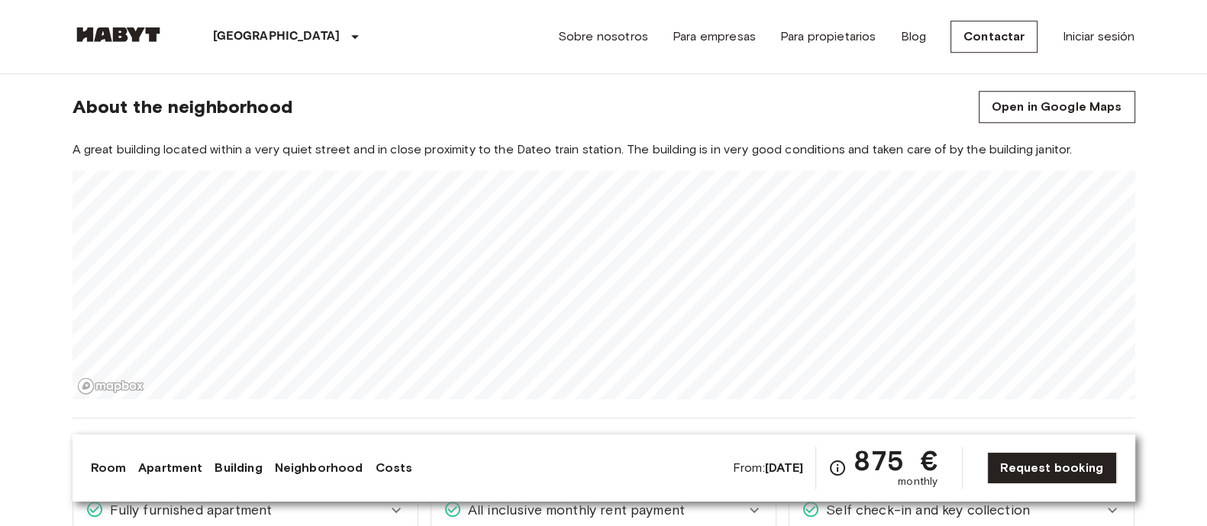
scroll to position [1658, 0]
